Goal: Task Accomplishment & Management: Manage account settings

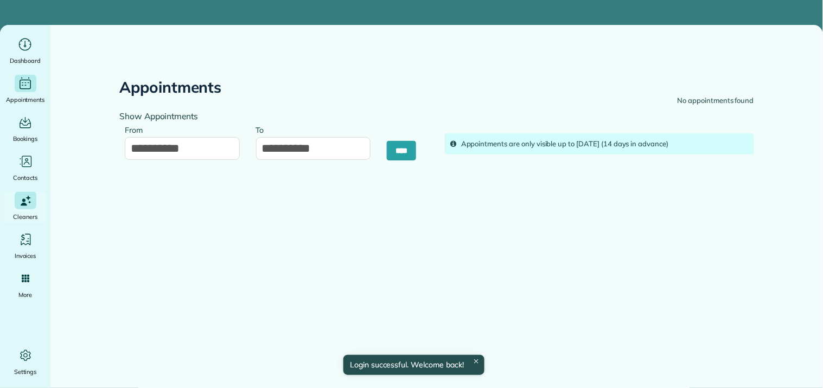
type input "**********"
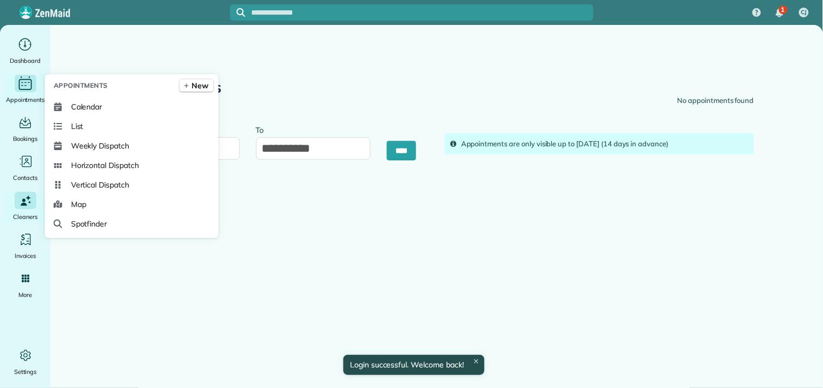
click at [24, 79] on icon "Main" at bounding box center [25, 83] width 17 height 16
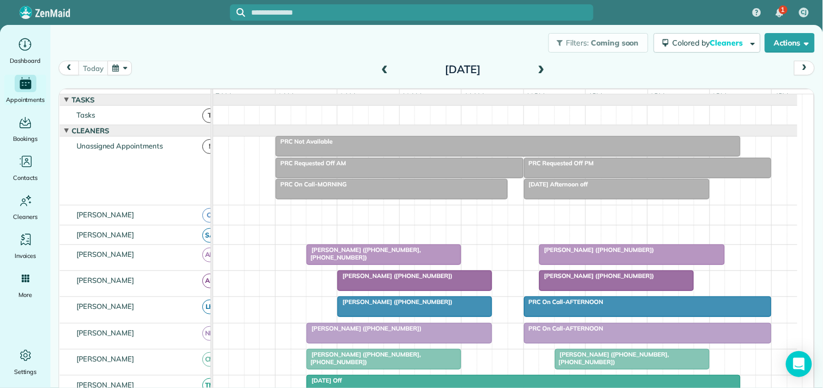
click at [118, 68] on button "button" at bounding box center [119, 68] width 25 height 15
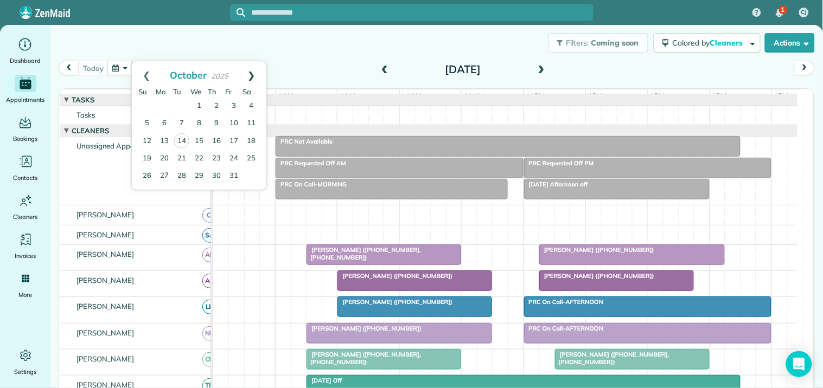
click at [256, 71] on link "Next" at bounding box center [252, 74] width 30 height 27
click at [233, 175] on link "28" at bounding box center [233, 175] width 17 height 17
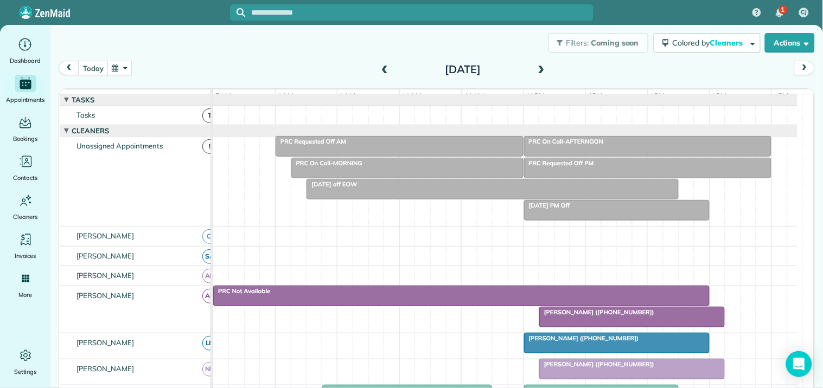
click at [492, 295] on div "PRC Not Available" at bounding box center [461, 292] width 490 height 8
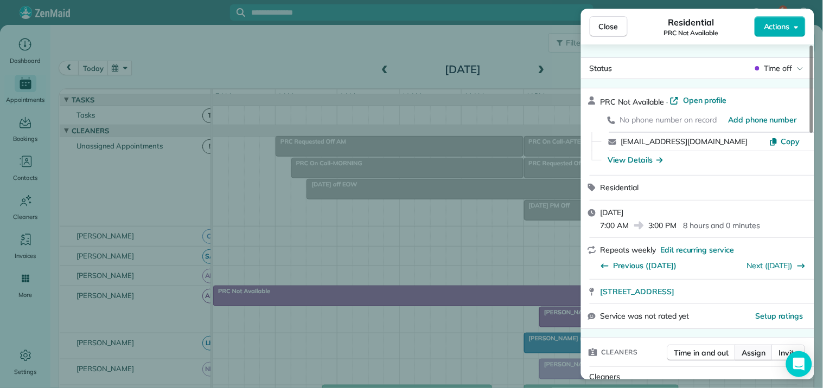
click at [758, 354] on span "Assign" at bounding box center [754, 353] width 24 height 11
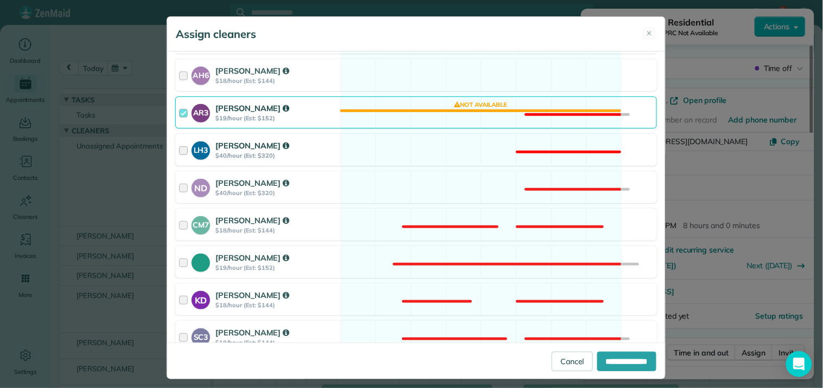
scroll to position [241, 0]
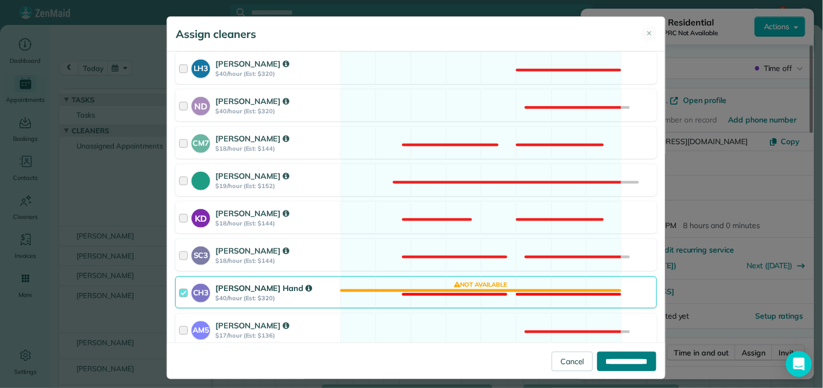
click at [614, 362] on input "**********" at bounding box center [626, 362] width 59 height 20
type input "**********"
click at [647, 31] on span "✕" at bounding box center [650, 33] width 6 height 11
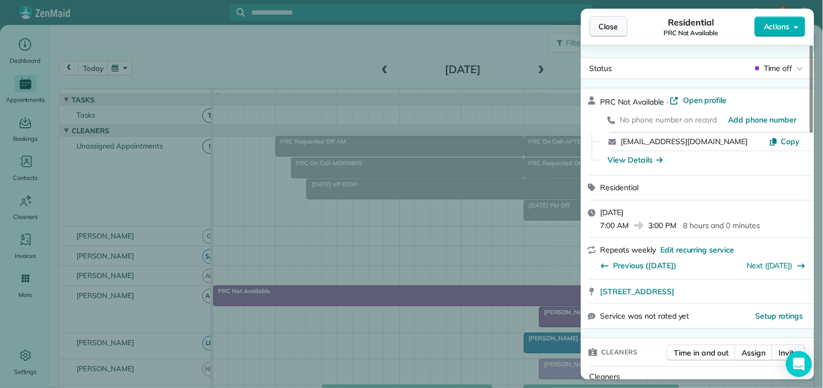
click at [615, 27] on span "Close" at bounding box center [609, 26] width 20 height 11
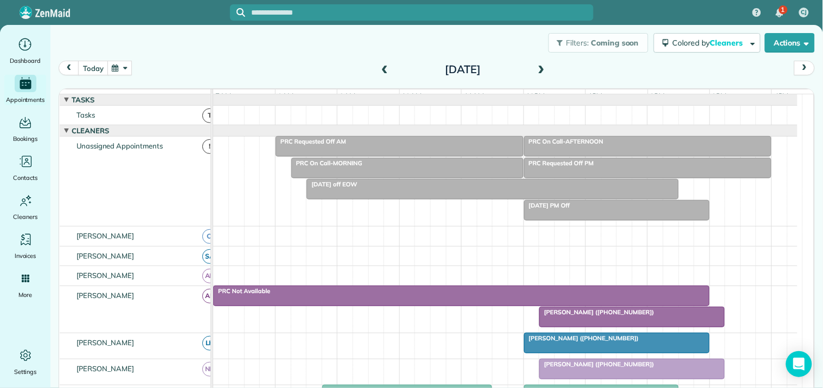
click at [117, 67] on button "button" at bounding box center [119, 68] width 25 height 15
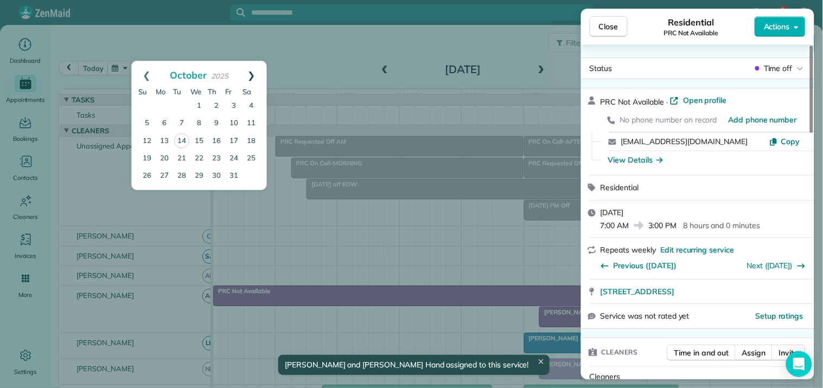
click at [254, 73] on link "Next" at bounding box center [252, 74] width 30 height 27
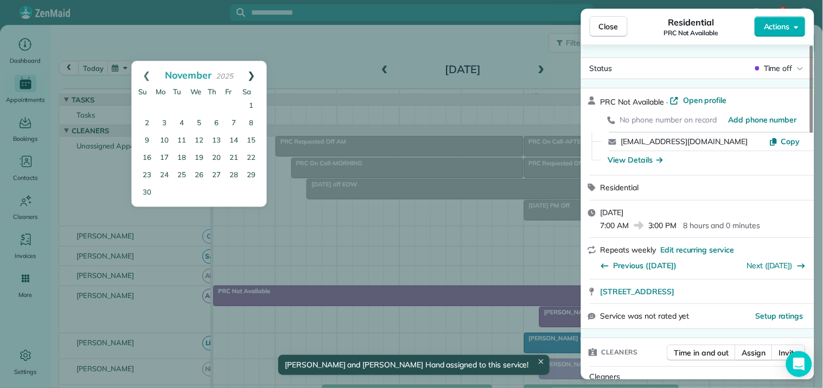
click at [255, 73] on link "Next" at bounding box center [252, 74] width 30 height 27
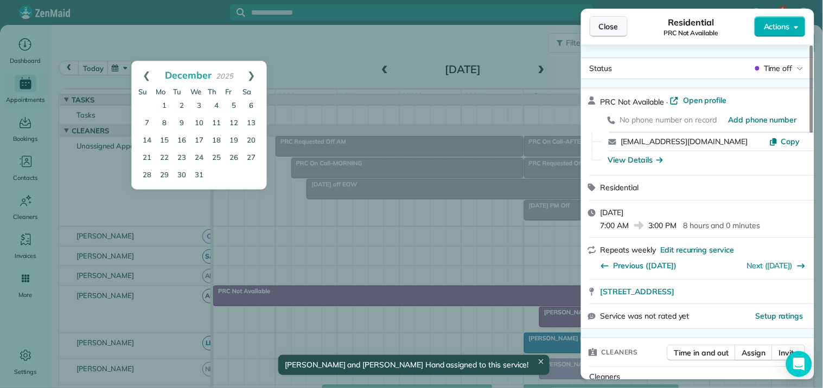
click at [614, 31] on span "Close" at bounding box center [609, 26] width 20 height 11
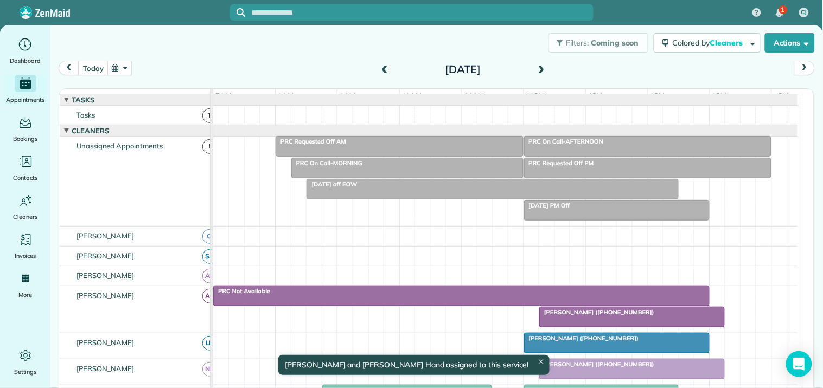
click at [122, 68] on button "button" at bounding box center [119, 68] width 25 height 15
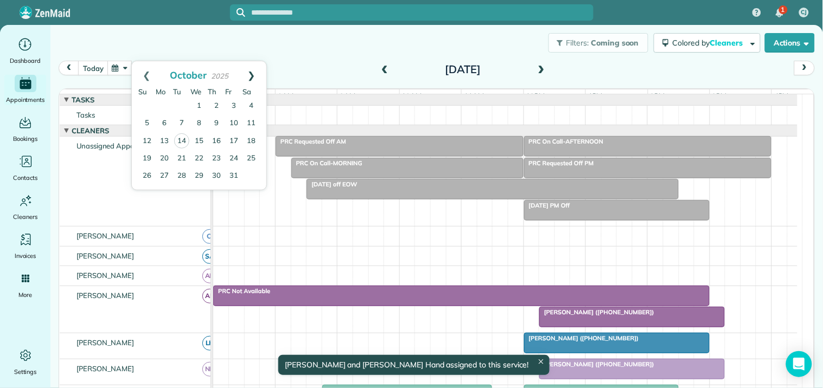
click at [254, 71] on link "Next" at bounding box center [252, 74] width 30 height 27
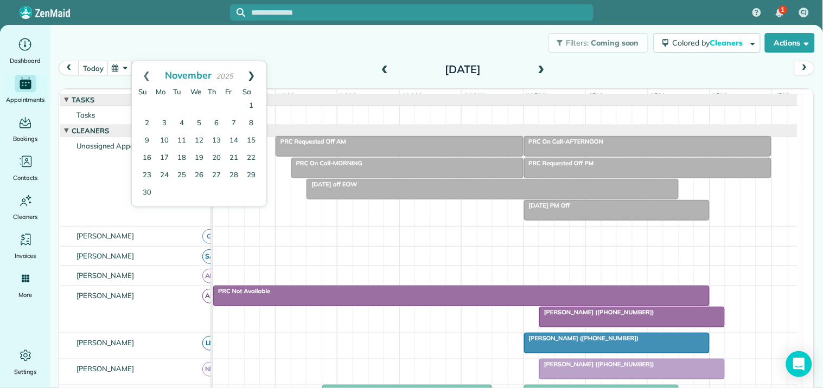
click at [255, 71] on link "Next" at bounding box center [252, 74] width 30 height 27
click at [232, 156] on link "26" at bounding box center [233, 158] width 17 height 17
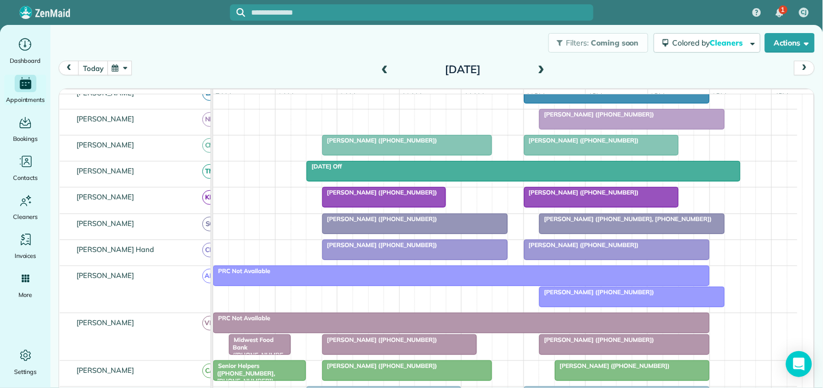
scroll to position [241, 0]
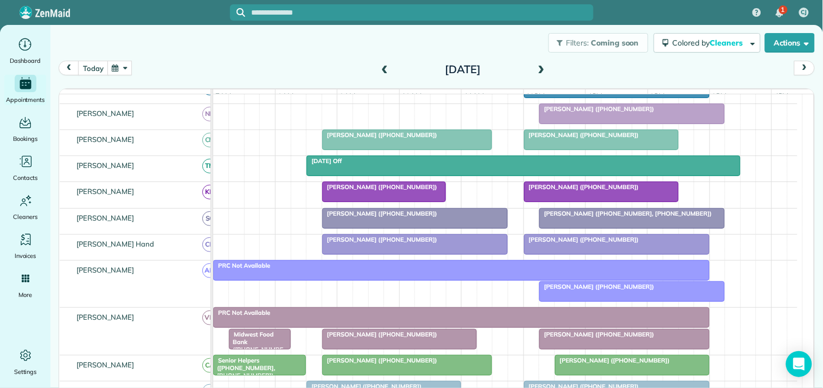
click at [478, 280] on div at bounding box center [461, 271] width 495 height 20
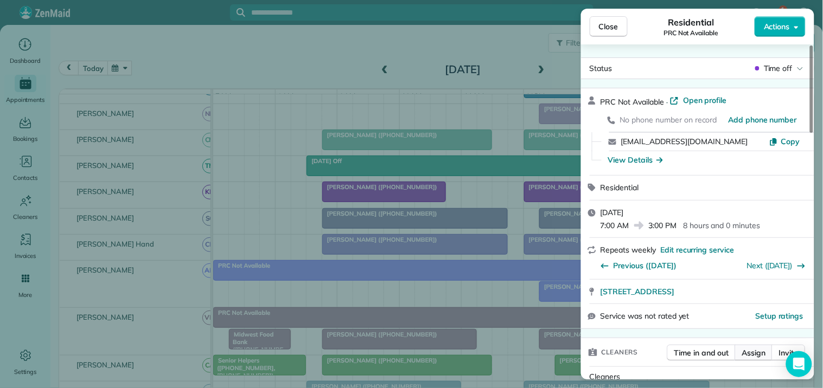
click at [750, 353] on span "Assign" at bounding box center [754, 353] width 24 height 11
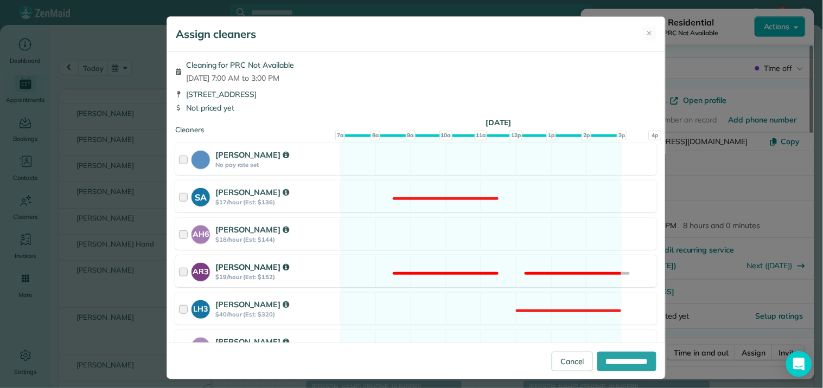
scroll to position [301, 0]
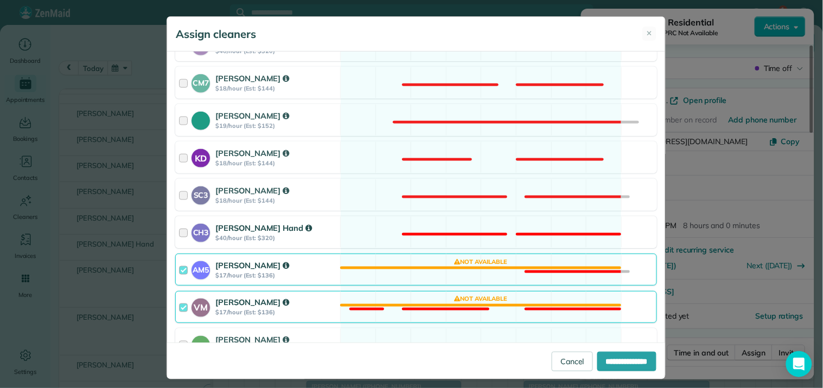
click at [500, 225] on div "CH3 [PERSON_NAME] Hand $40/hour (Est: $320) Not available" at bounding box center [416, 232] width 482 height 32
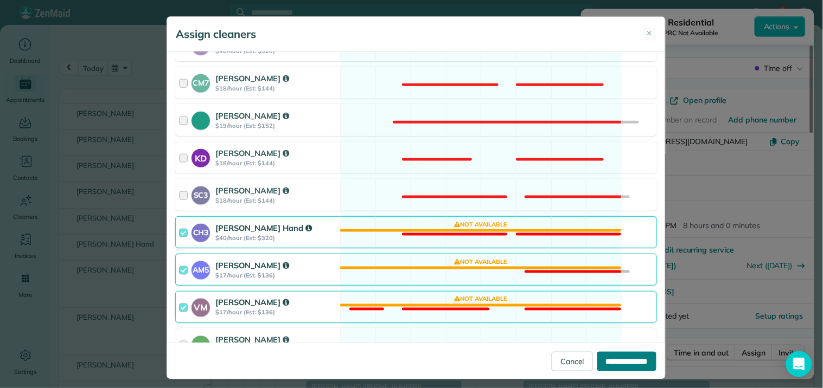
click at [617, 360] on input "**********" at bounding box center [626, 362] width 59 height 20
type input "**********"
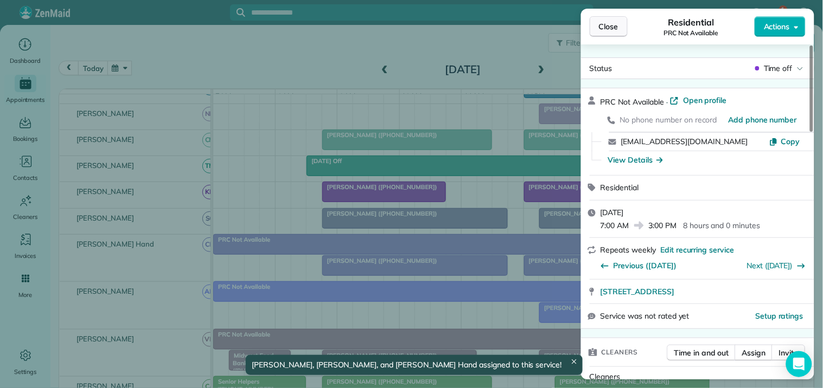
click at [614, 24] on span "Close" at bounding box center [609, 26] width 20 height 11
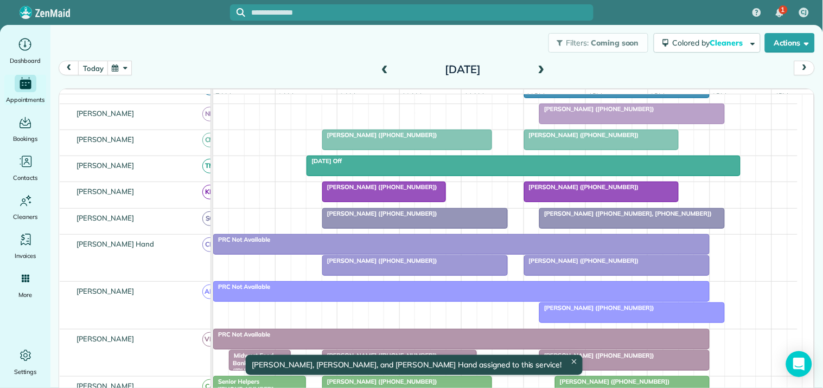
click at [382, 68] on span at bounding box center [385, 70] width 12 height 10
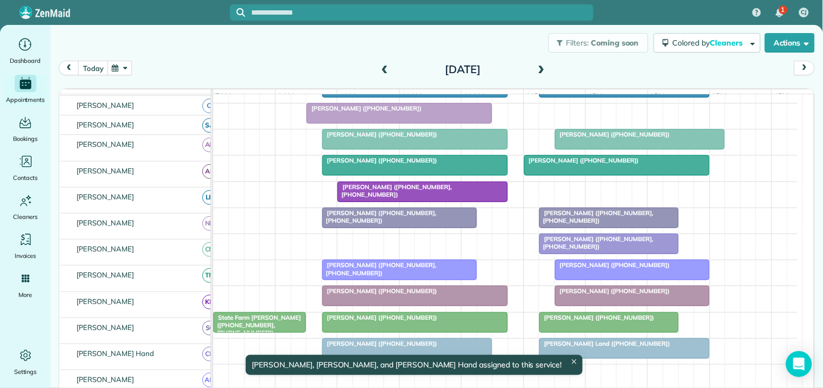
scroll to position [263, 0]
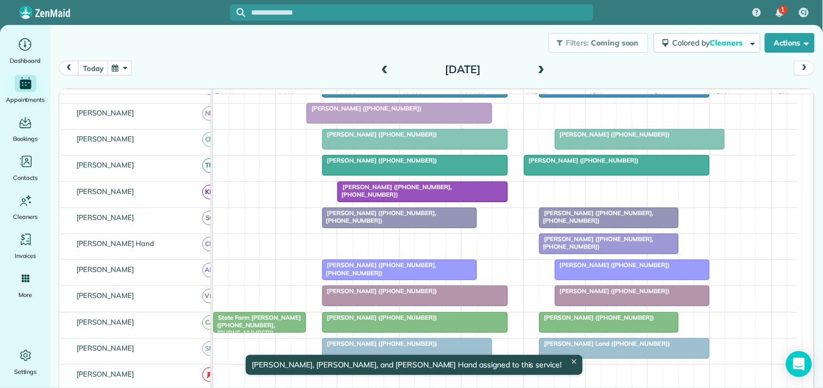
click at [382, 68] on span at bounding box center [385, 70] width 12 height 10
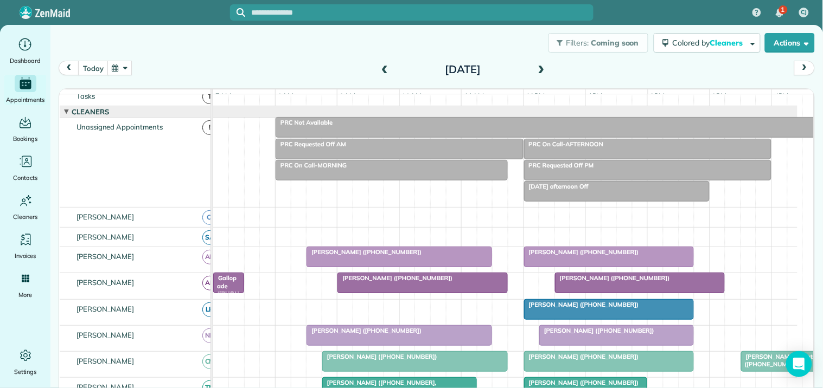
scroll to position [0, 0]
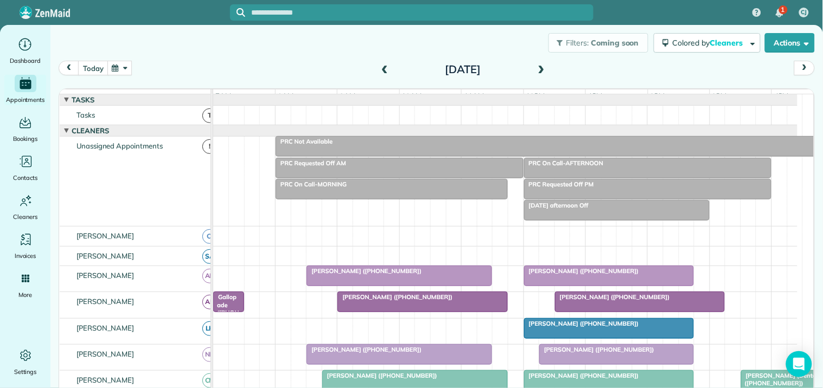
click at [529, 155] on div at bounding box center [554, 147] width 557 height 20
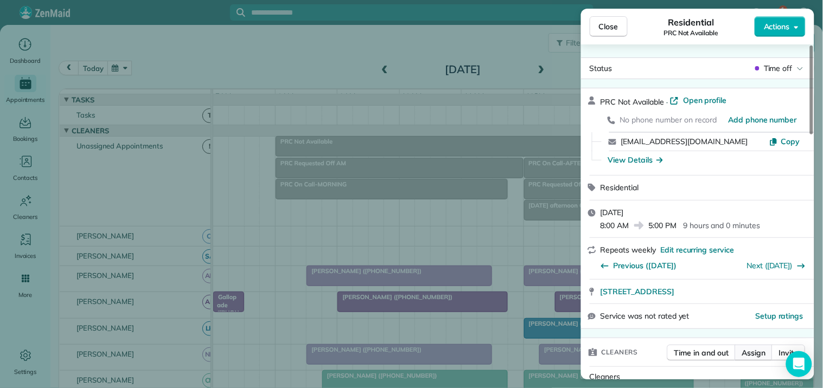
click at [762, 349] on span "Assign" at bounding box center [754, 353] width 24 height 11
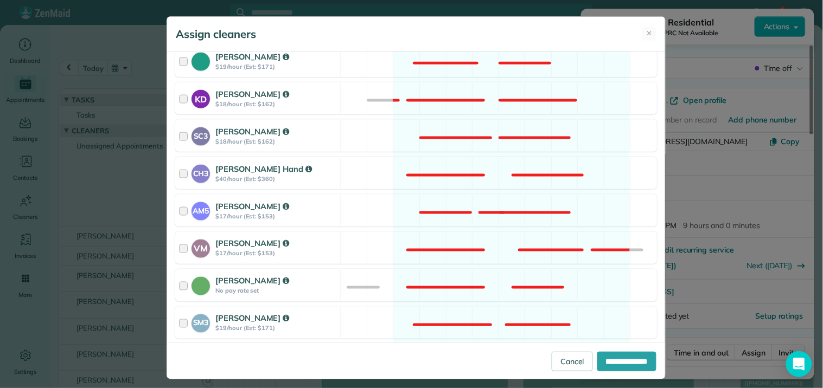
scroll to position [361, 0]
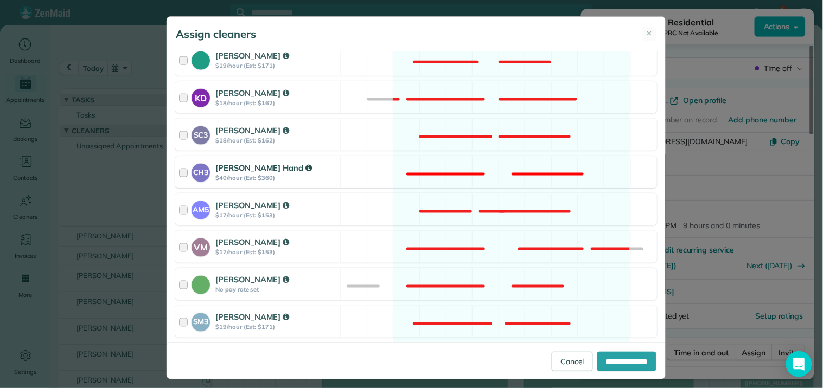
click at [477, 163] on div "CH3 [PERSON_NAME] Hand $40/hour (Est: $360) Not available" at bounding box center [416, 172] width 482 height 32
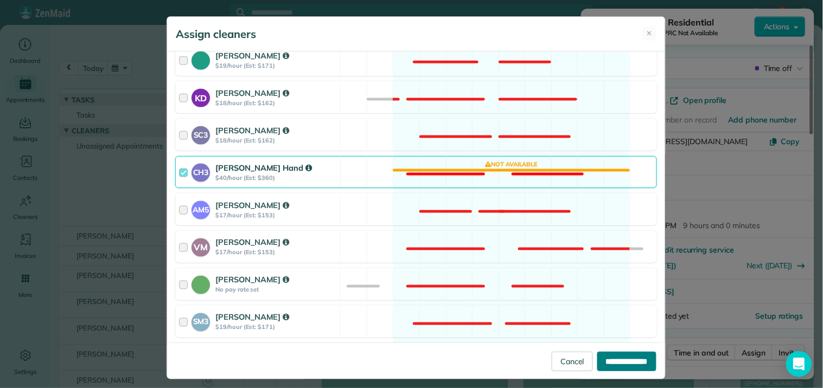
click at [614, 363] on input "**********" at bounding box center [626, 362] width 59 height 20
type input "**********"
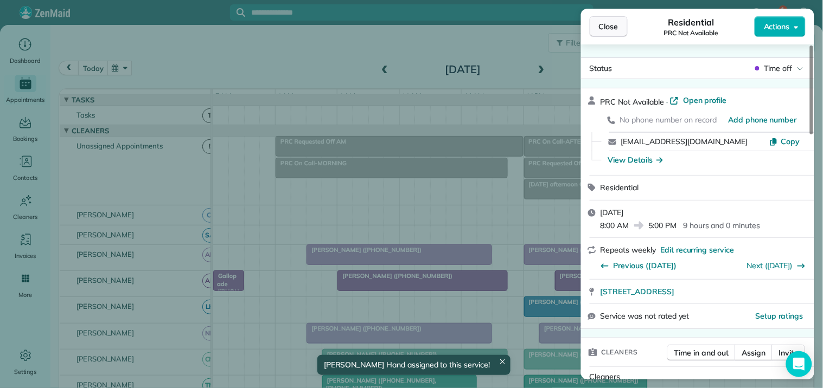
click at [620, 25] on button "Close" at bounding box center [609, 26] width 38 height 21
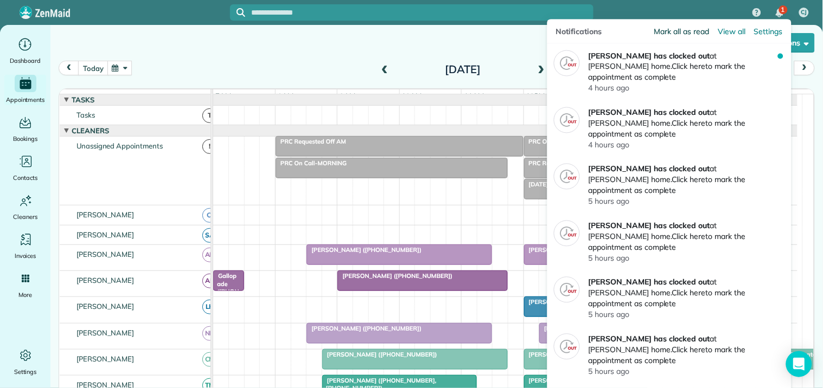
click at [687, 33] on span "Mark all as read" at bounding box center [681, 31] width 55 height 11
